Goal: Answer question/provide support

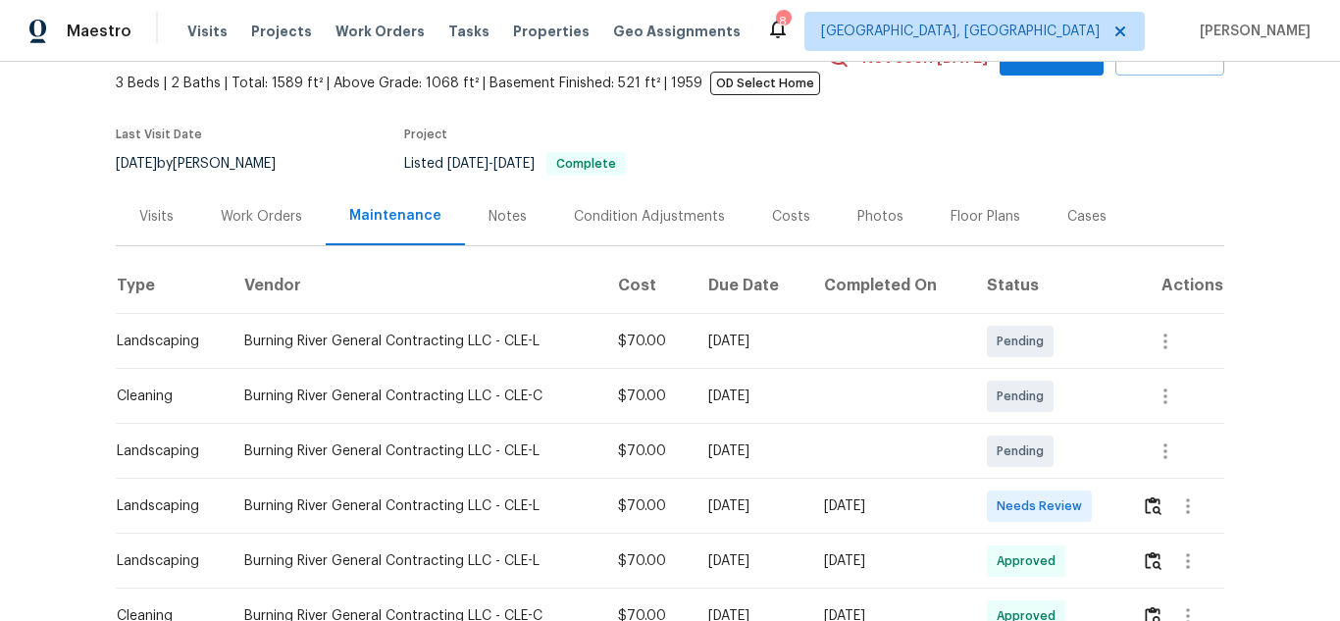
scroll to position [392, 0]
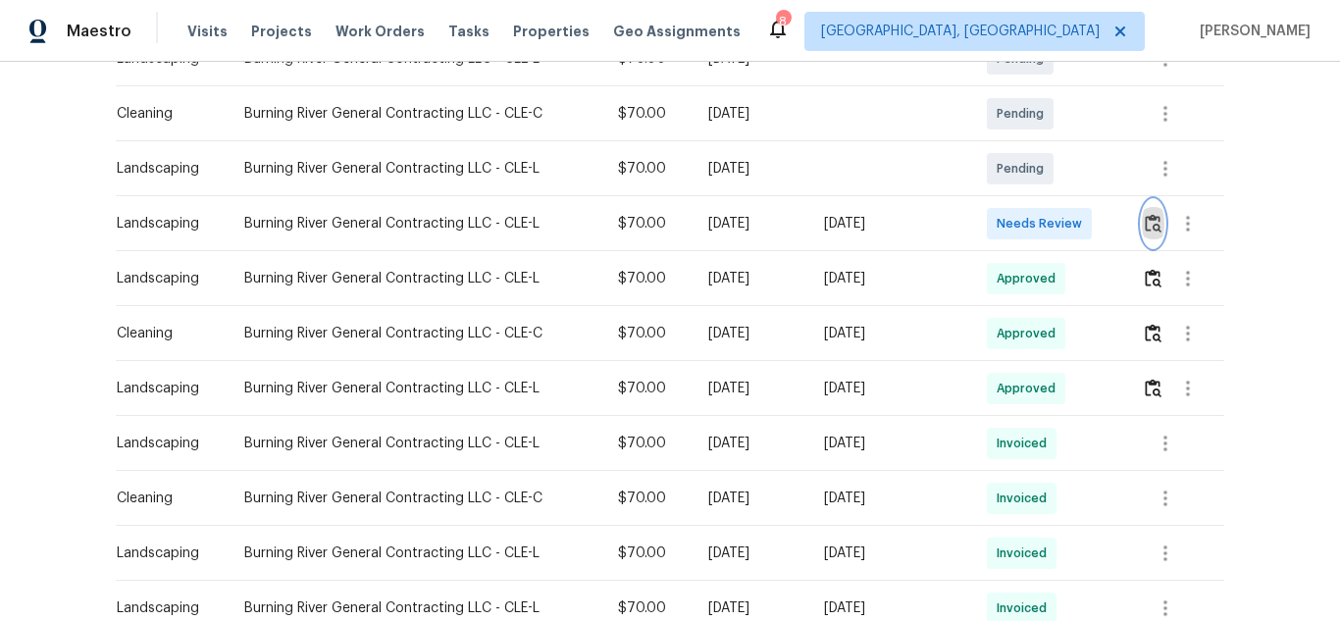
click at [1154, 217] on img "button" at bounding box center [1153, 223] width 17 height 19
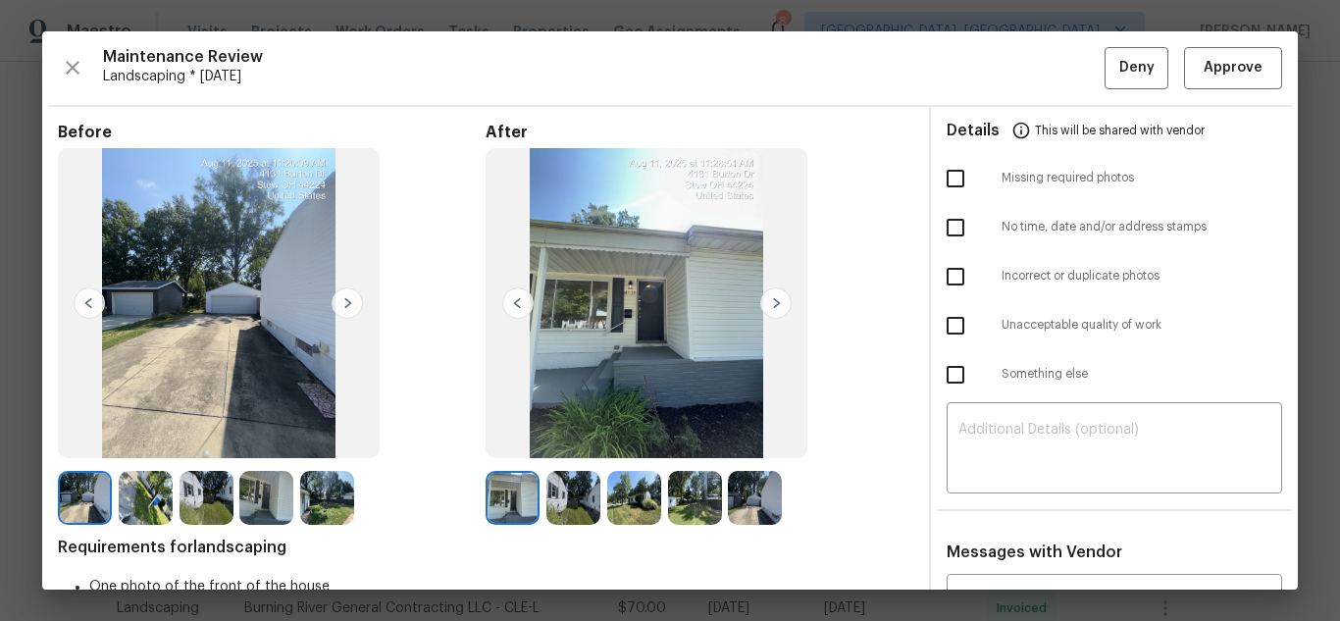
click at [565, 491] on img at bounding box center [573, 498] width 54 height 54
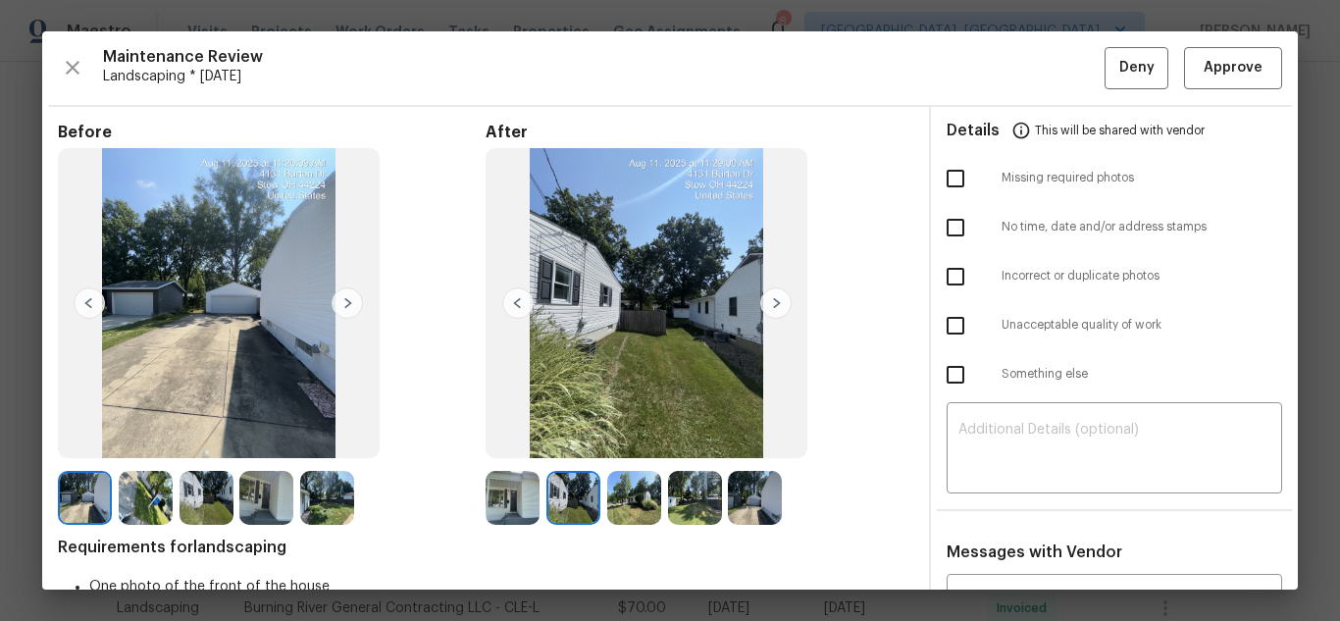
click at [620, 504] on img at bounding box center [634, 498] width 54 height 54
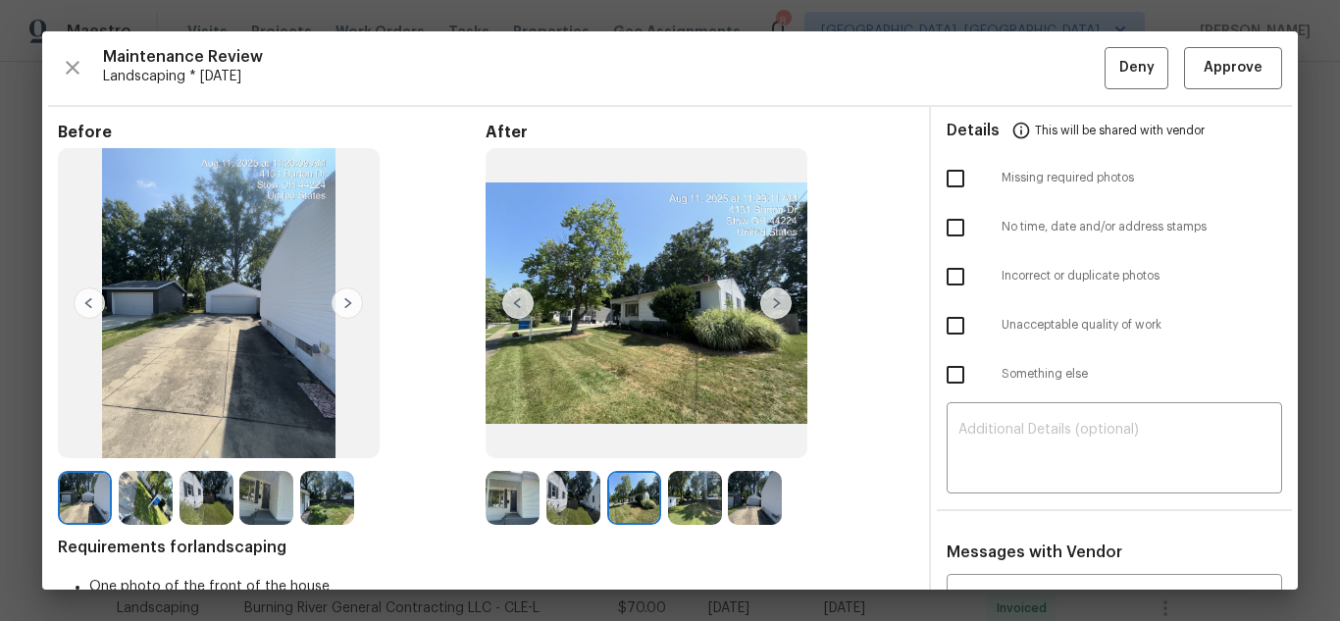
click at [621, 504] on img at bounding box center [634, 498] width 54 height 54
click at [578, 499] on img at bounding box center [573, 498] width 54 height 54
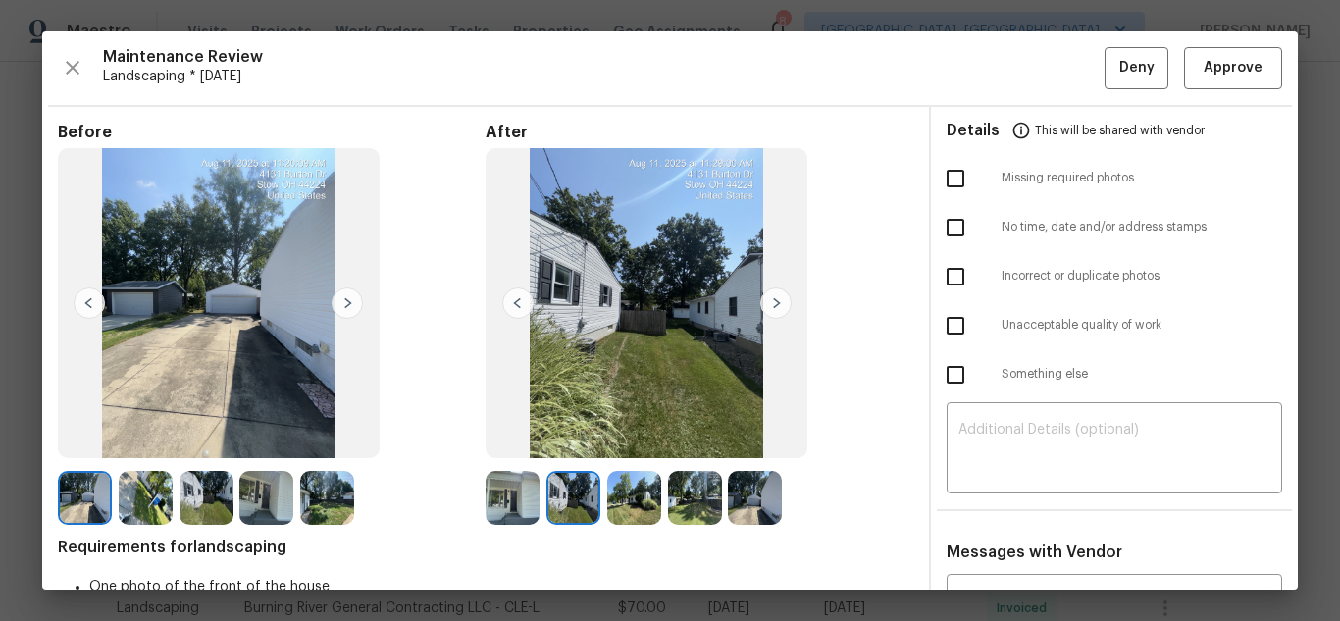
click at [642, 509] on img at bounding box center [634, 498] width 54 height 54
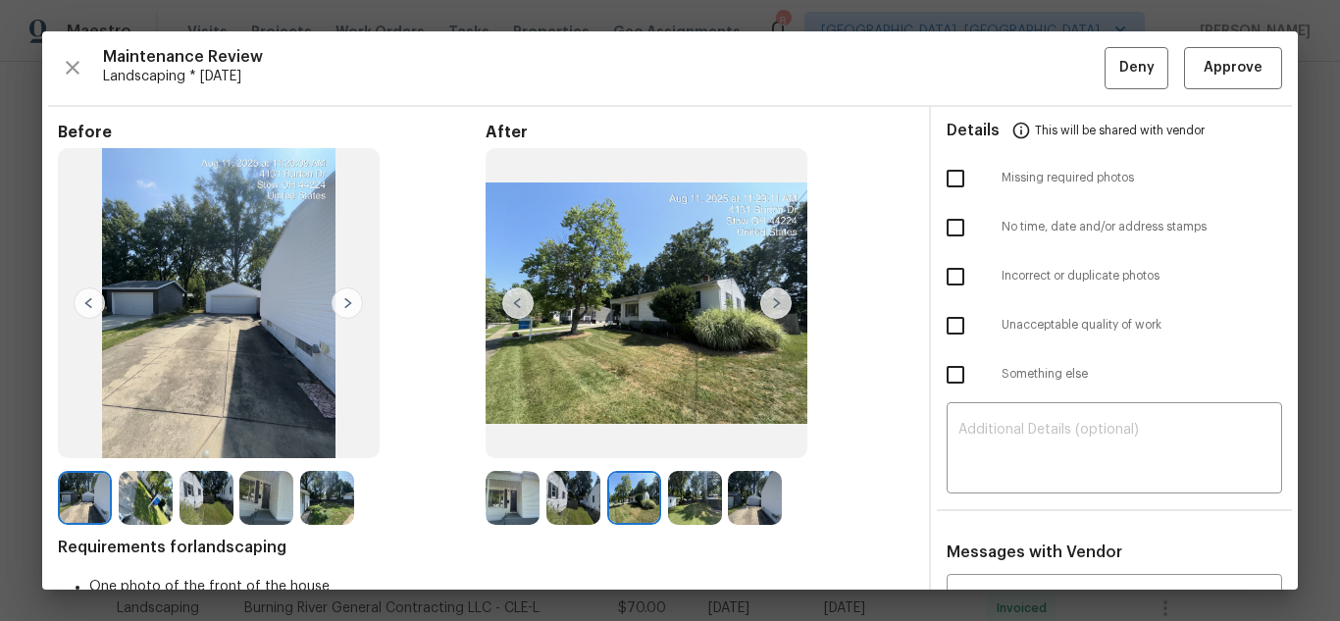
click at [633, 508] on img at bounding box center [634, 498] width 54 height 54
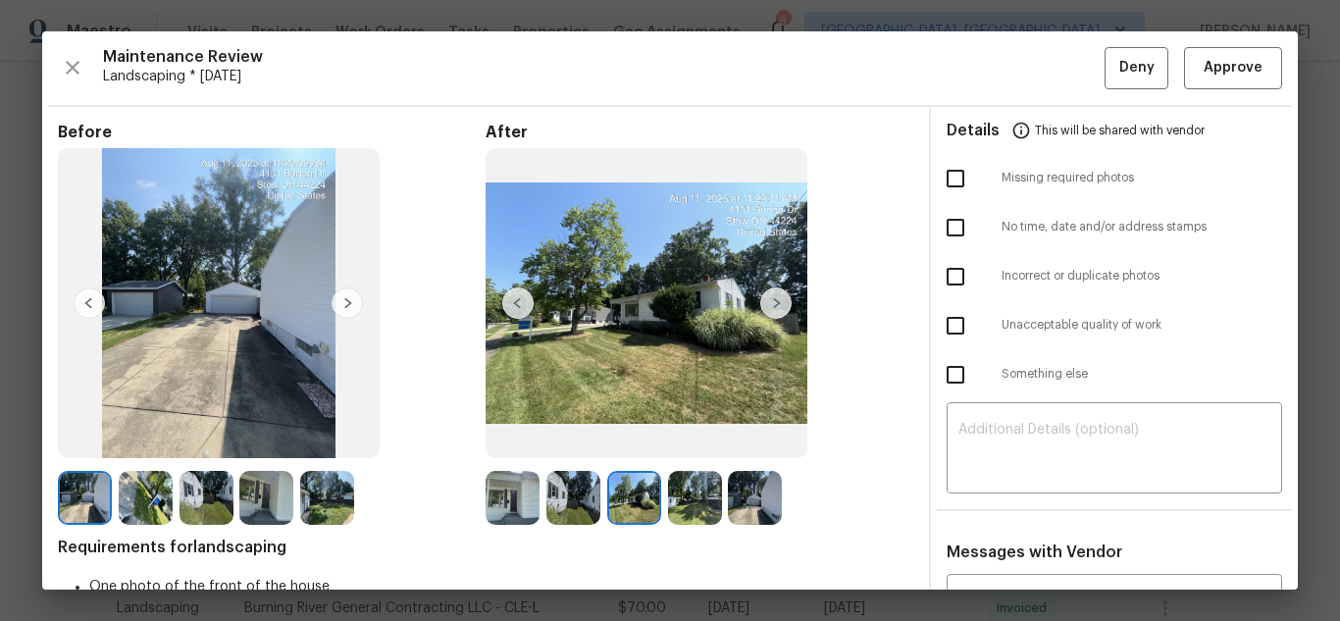
click at [633, 508] on img at bounding box center [634, 498] width 54 height 54
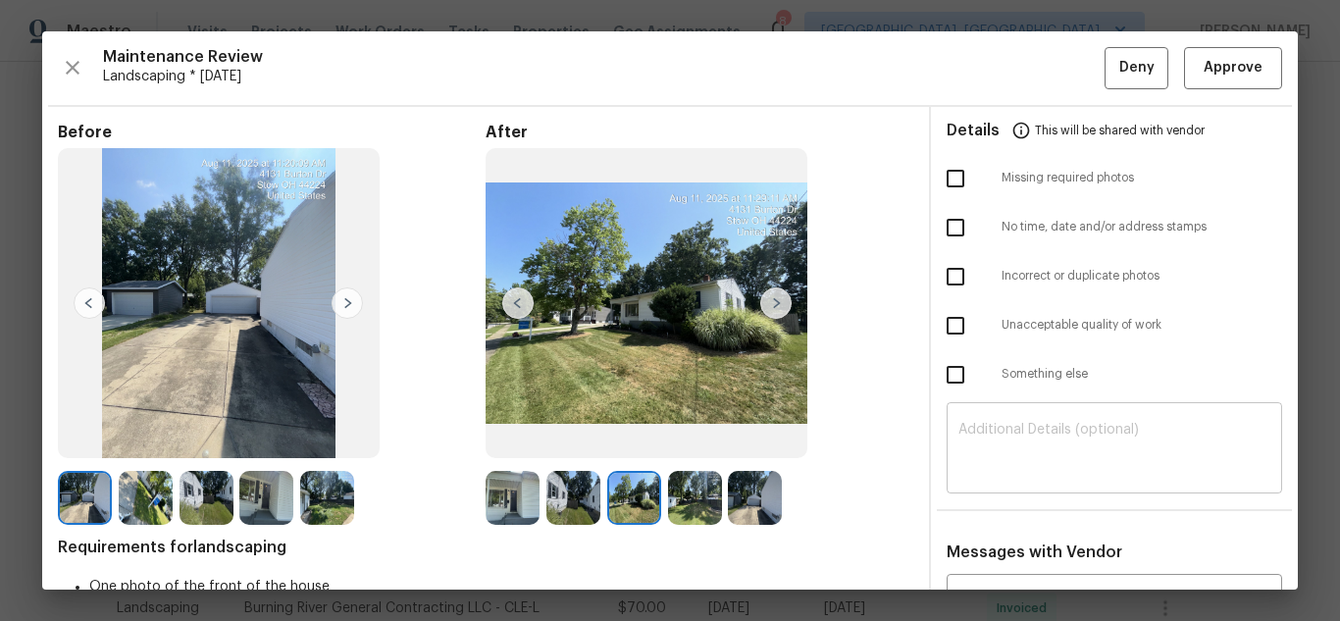
click at [1025, 484] on div "​" at bounding box center [1113, 450] width 335 height 86
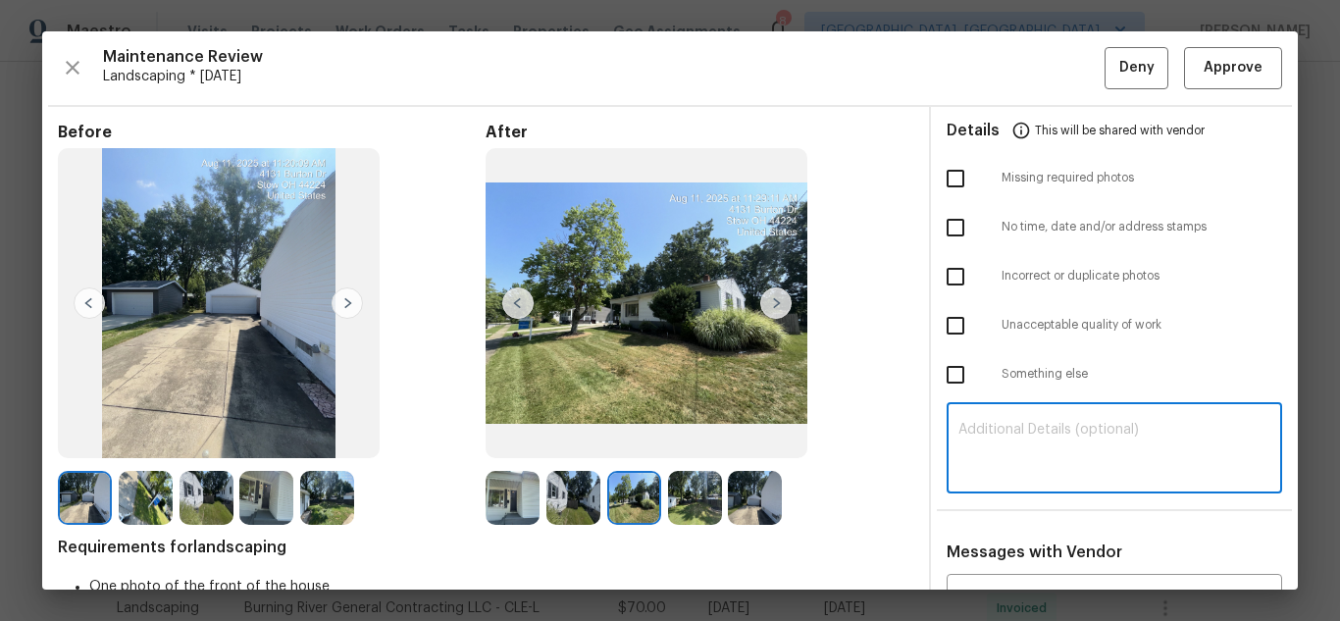
paste textarea "Maintenance Audit Team: Hello! Unfortunately, this landscaping visit completed …"
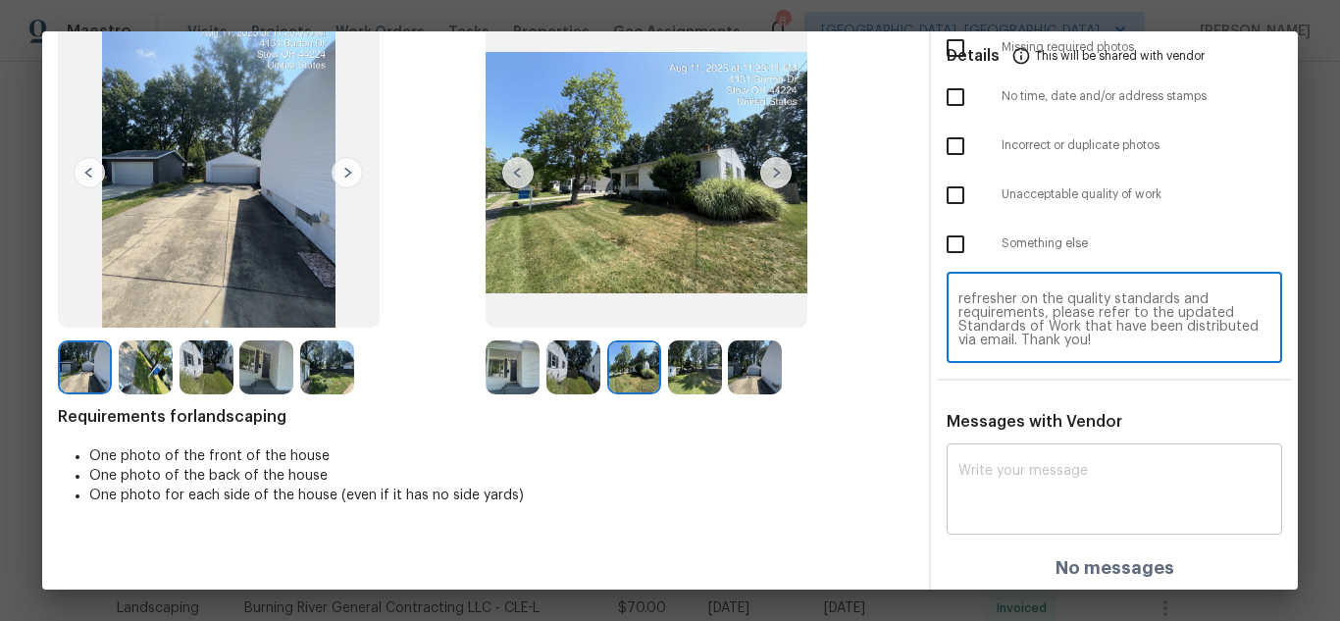
scroll to position [134, 0]
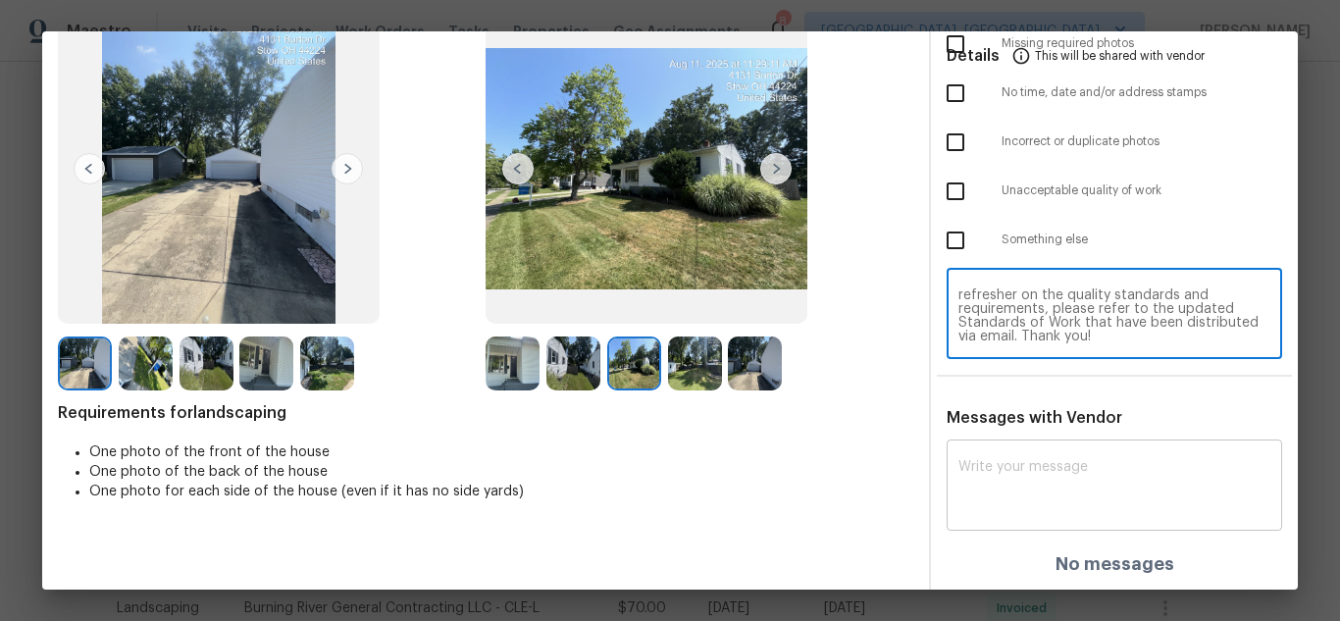
type textarea "Maintenance Audit Team: Hello! Unfortunately, this landscaping visit completed …"
click at [972, 465] on textarea at bounding box center [1114, 487] width 312 height 55
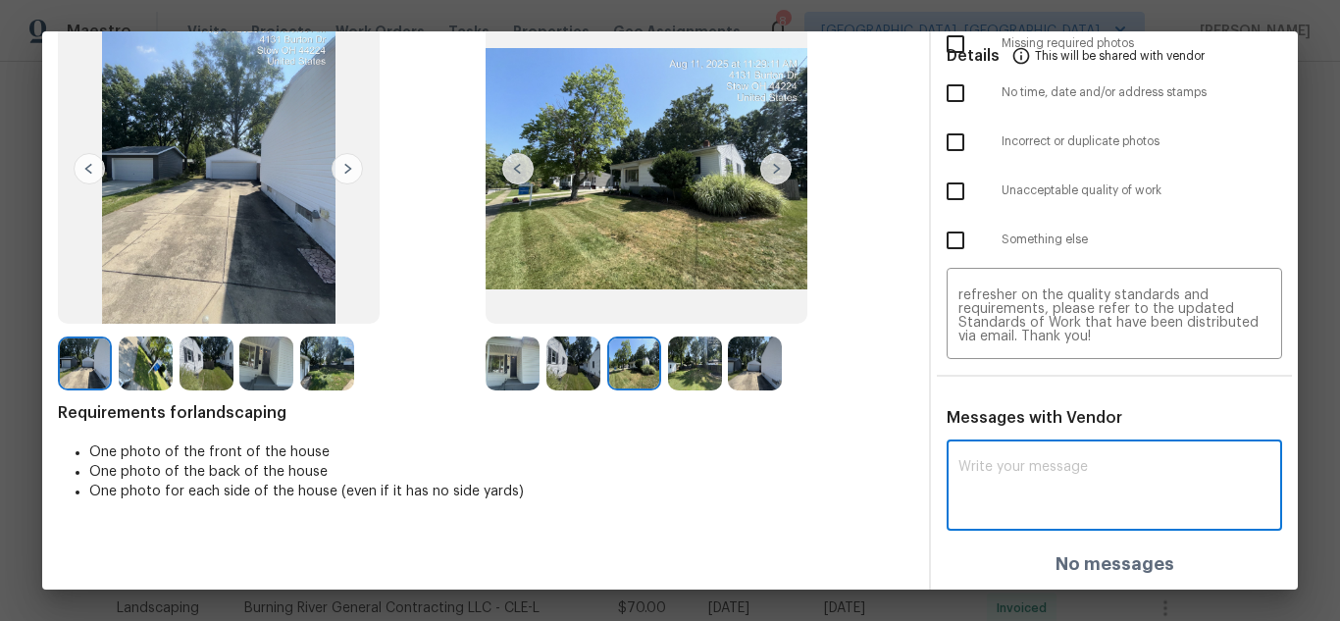
paste textarea "Maintenance Audit Team: Hello! Unfortunately, this landscaping visit completed …"
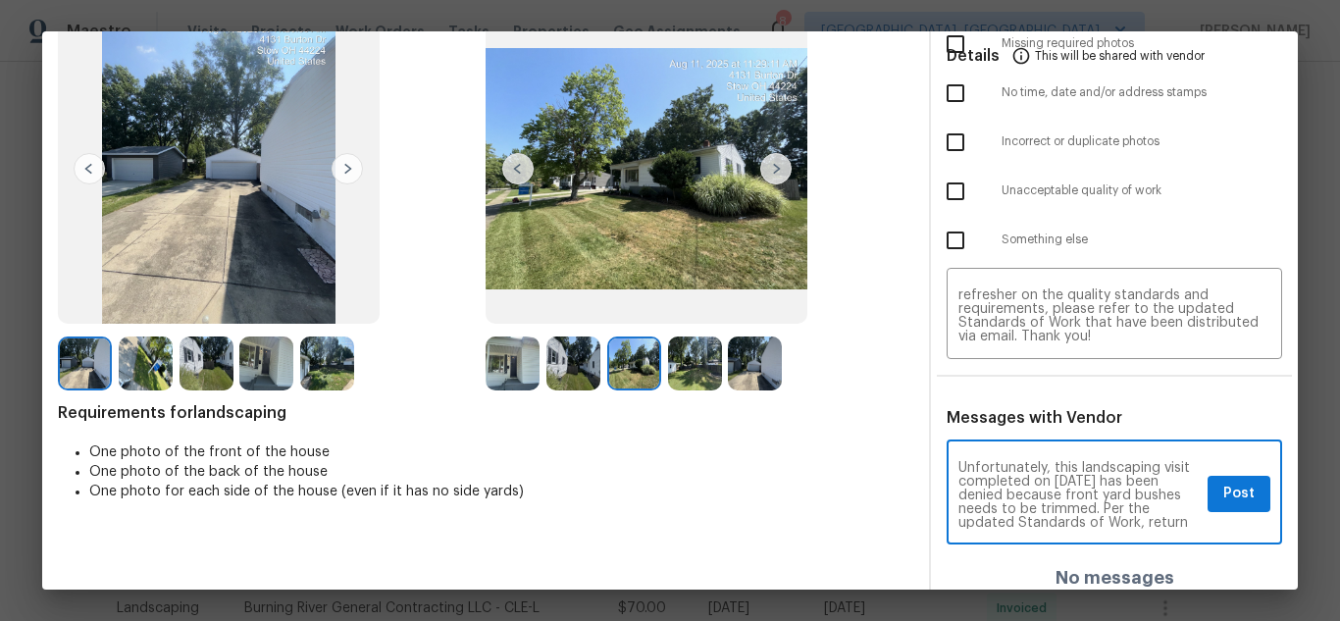
scroll to position [0, 0]
type textarea "Maintenance Audit Team: Hello! Unfortunately, this landscaping visit completed …"
click at [1223, 494] on span "Post" at bounding box center [1238, 494] width 31 height 25
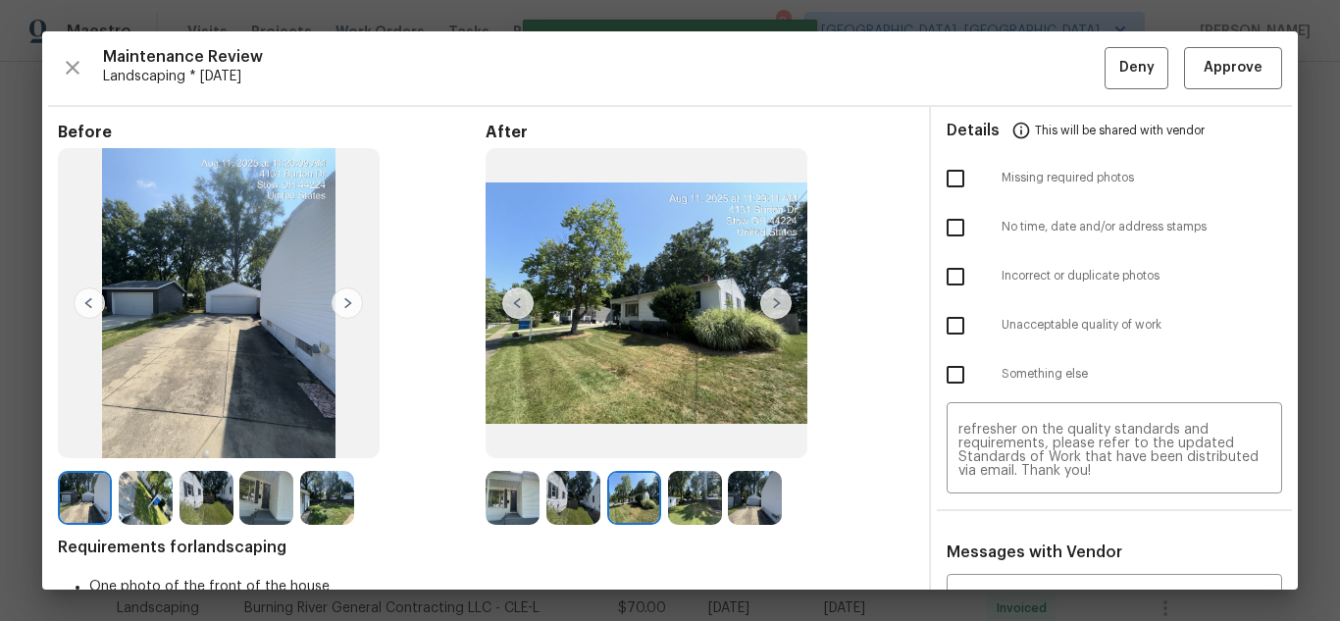
click at [947, 321] on input "checkbox" at bounding box center [955, 325] width 41 height 41
checkbox input "true"
click at [1135, 68] on span "Deny" at bounding box center [1136, 68] width 35 height 25
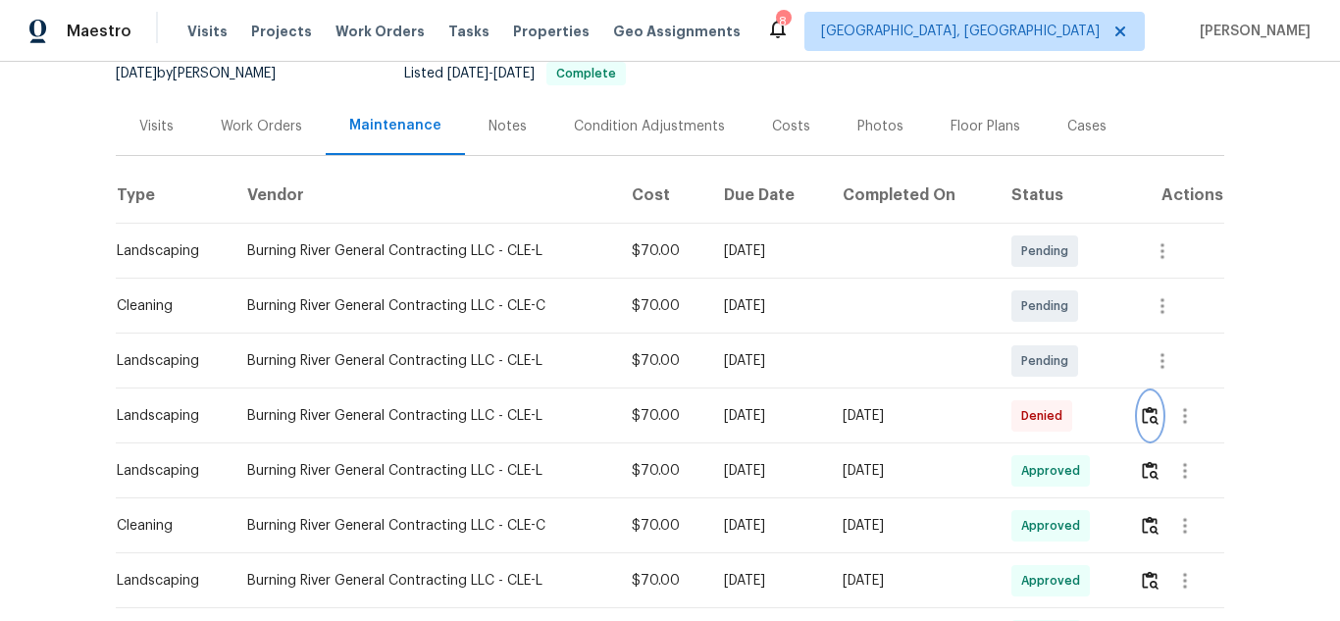
scroll to position [196, 0]
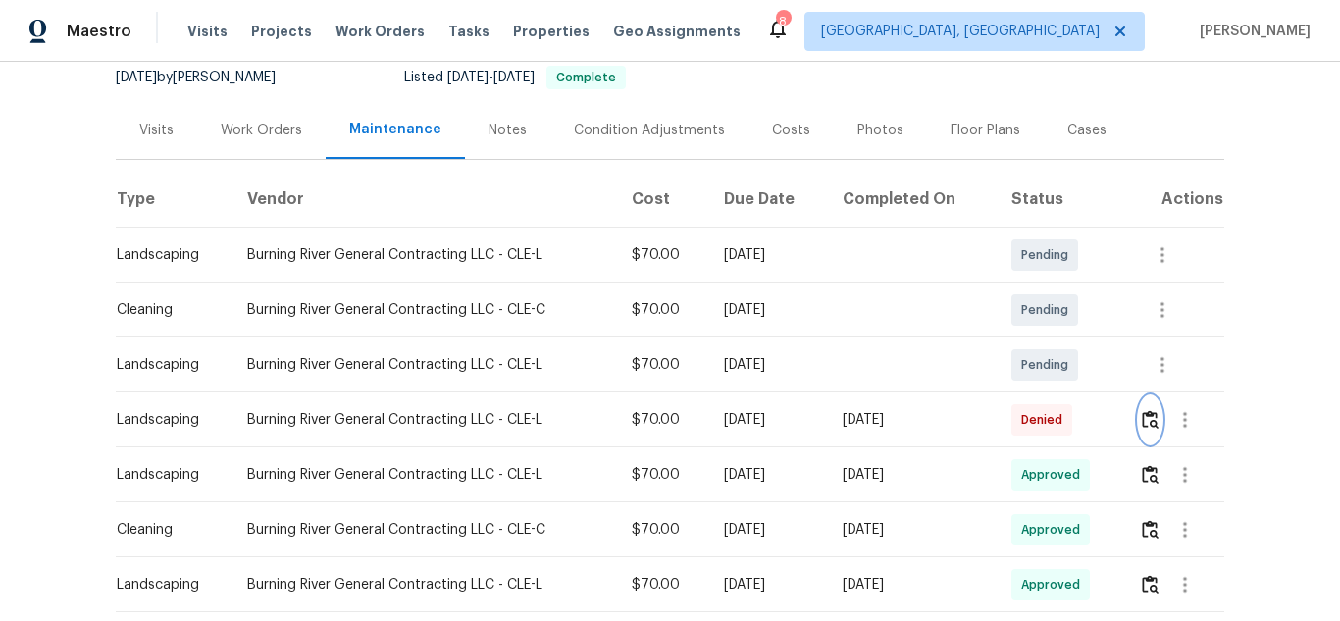
click at [1146, 423] on img "button" at bounding box center [1150, 419] width 17 height 19
click at [1149, 421] on img "button" at bounding box center [1150, 419] width 17 height 19
